Goal: Use online tool/utility: Utilize a website feature to perform a specific function

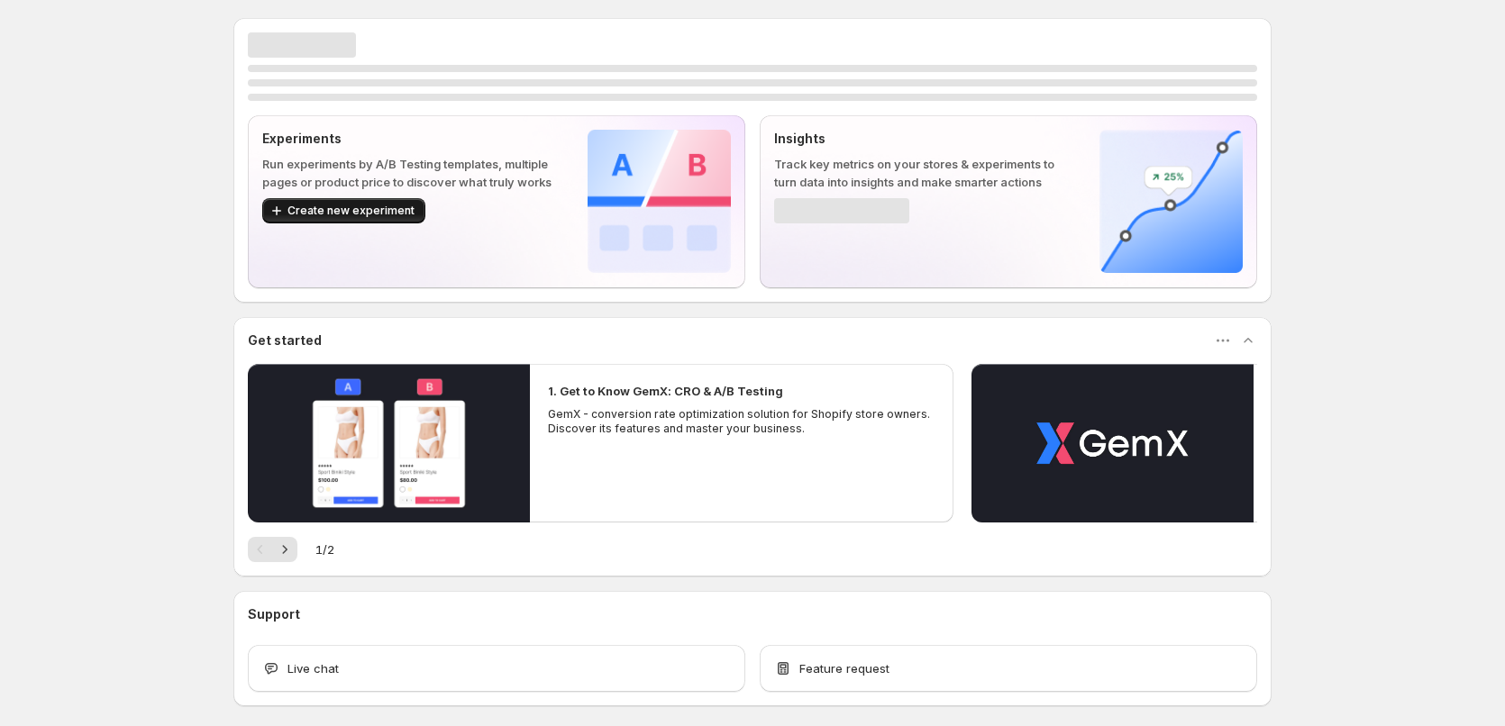
click at [349, 209] on span "Create new experiment" at bounding box center [350, 211] width 127 height 14
